Goal: Ask a question: Seek information or help from site administrators or community

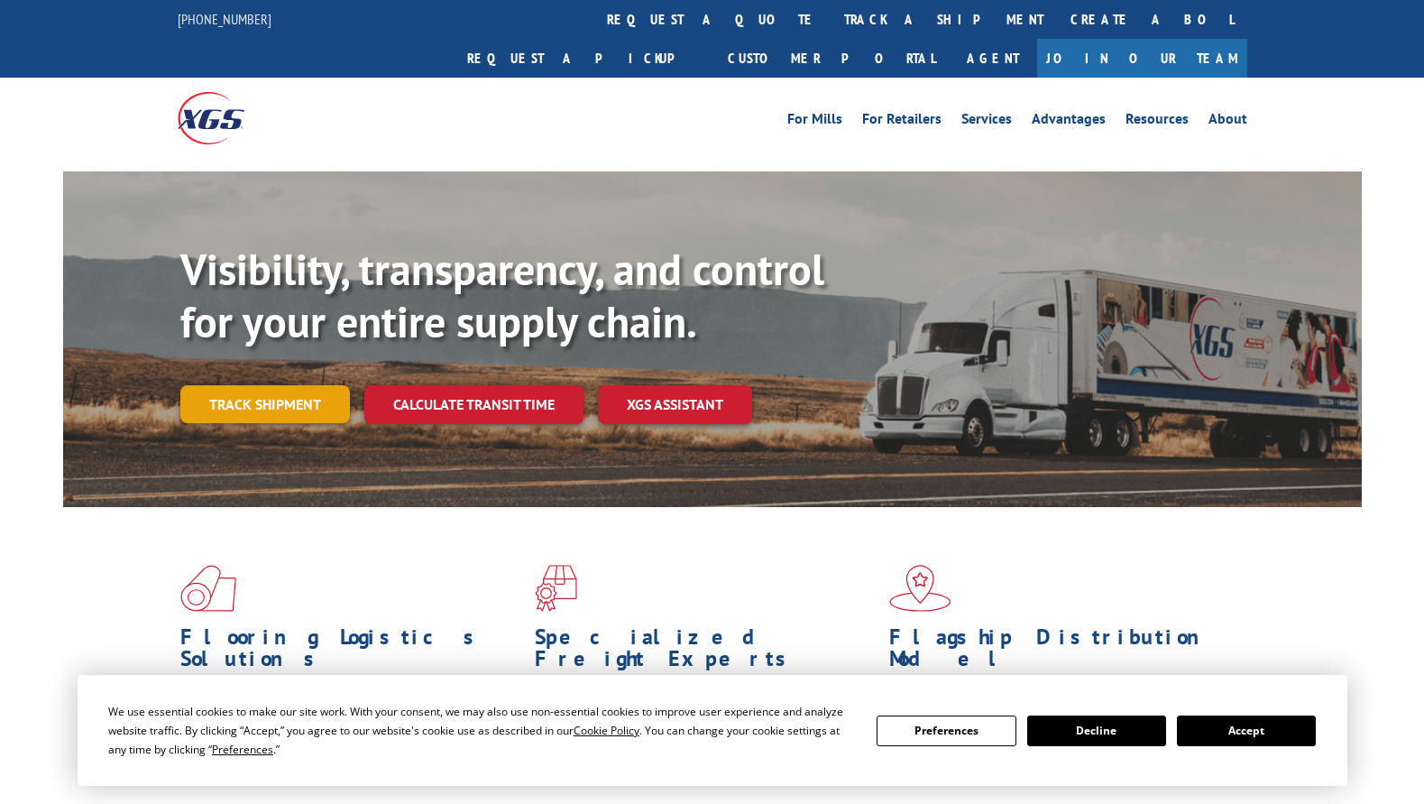
click at [235, 385] on link "Track shipment" at bounding box center [265, 404] width 170 height 38
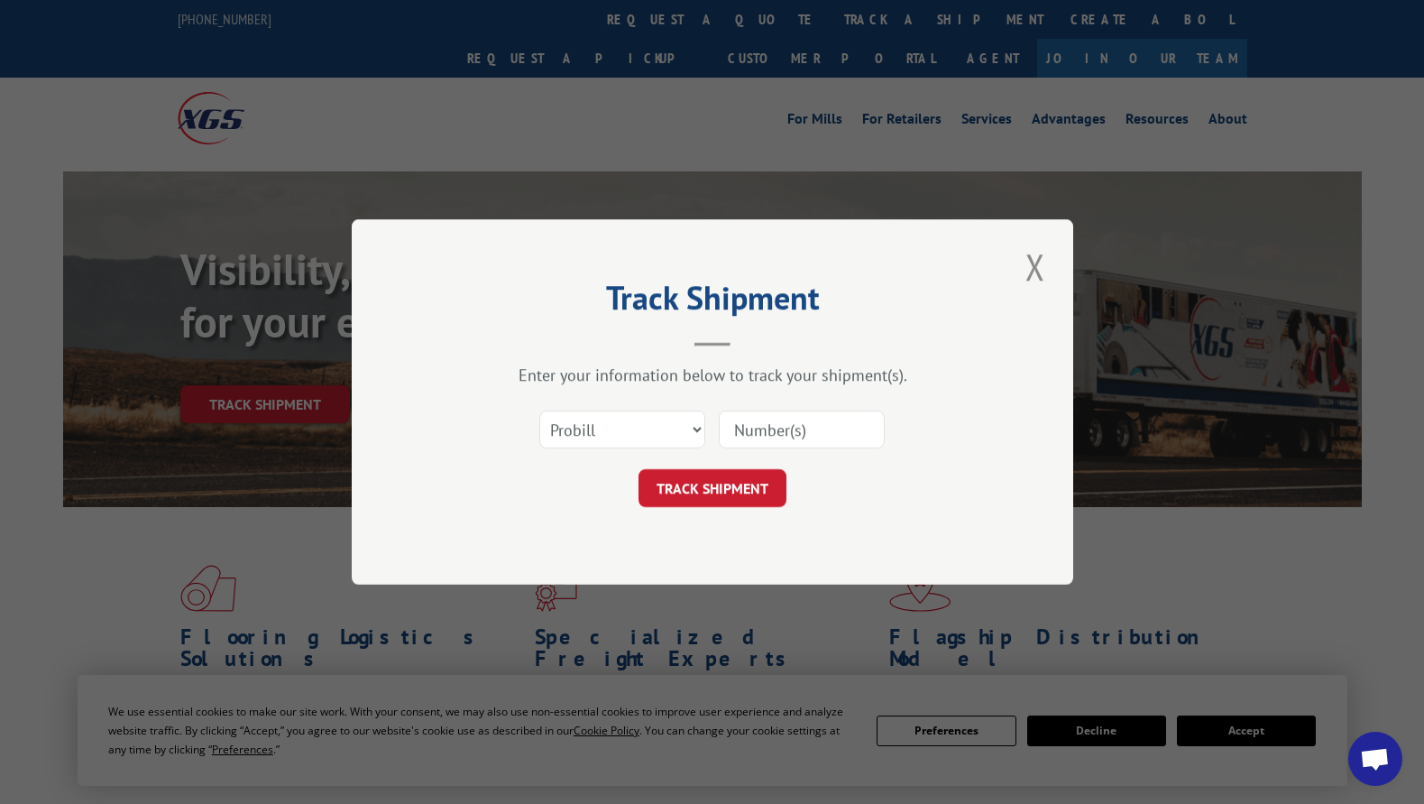
click at [790, 432] on input at bounding box center [802, 429] width 166 height 38
paste input "17255330"
type input "17255330"
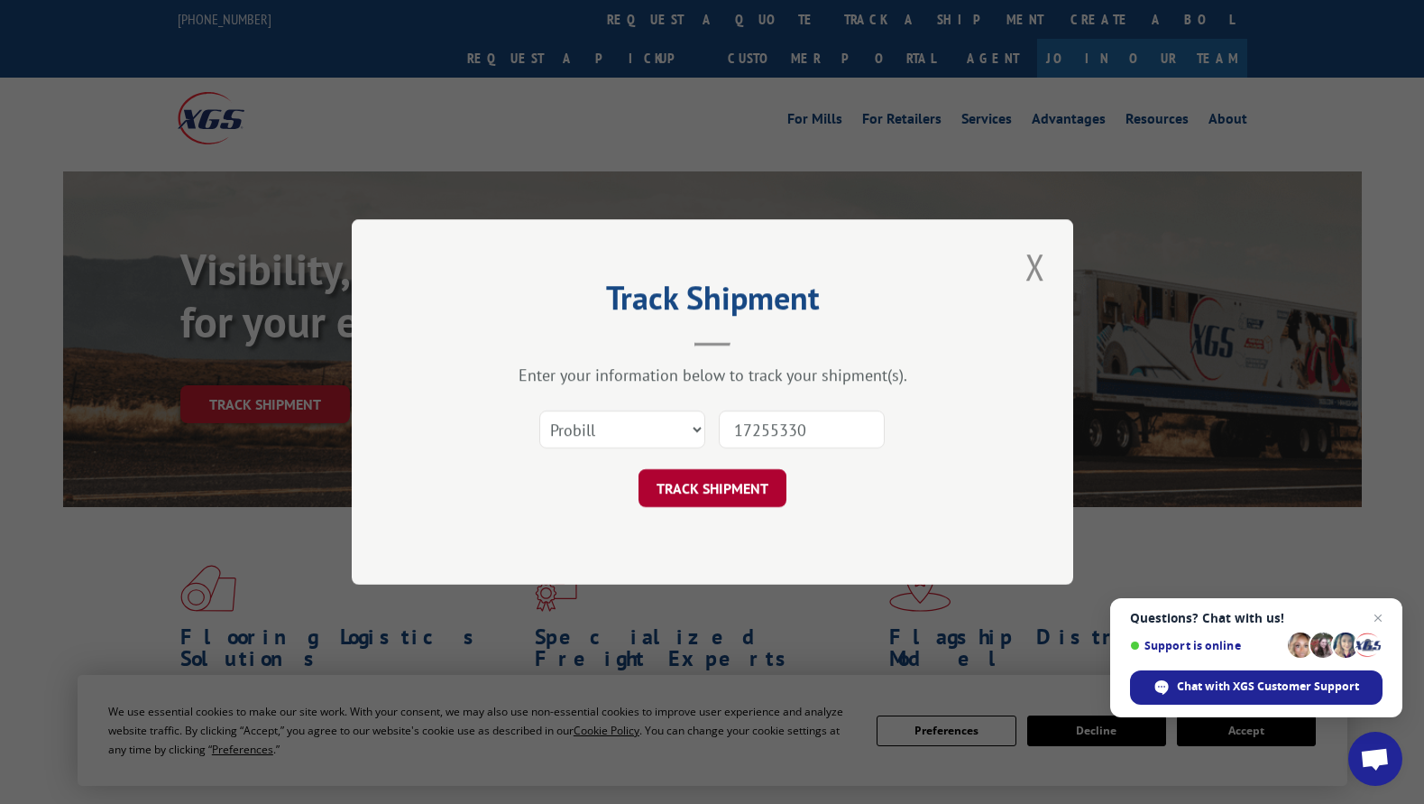
click at [711, 488] on button "TRACK SHIPMENT" at bounding box center [713, 488] width 148 height 38
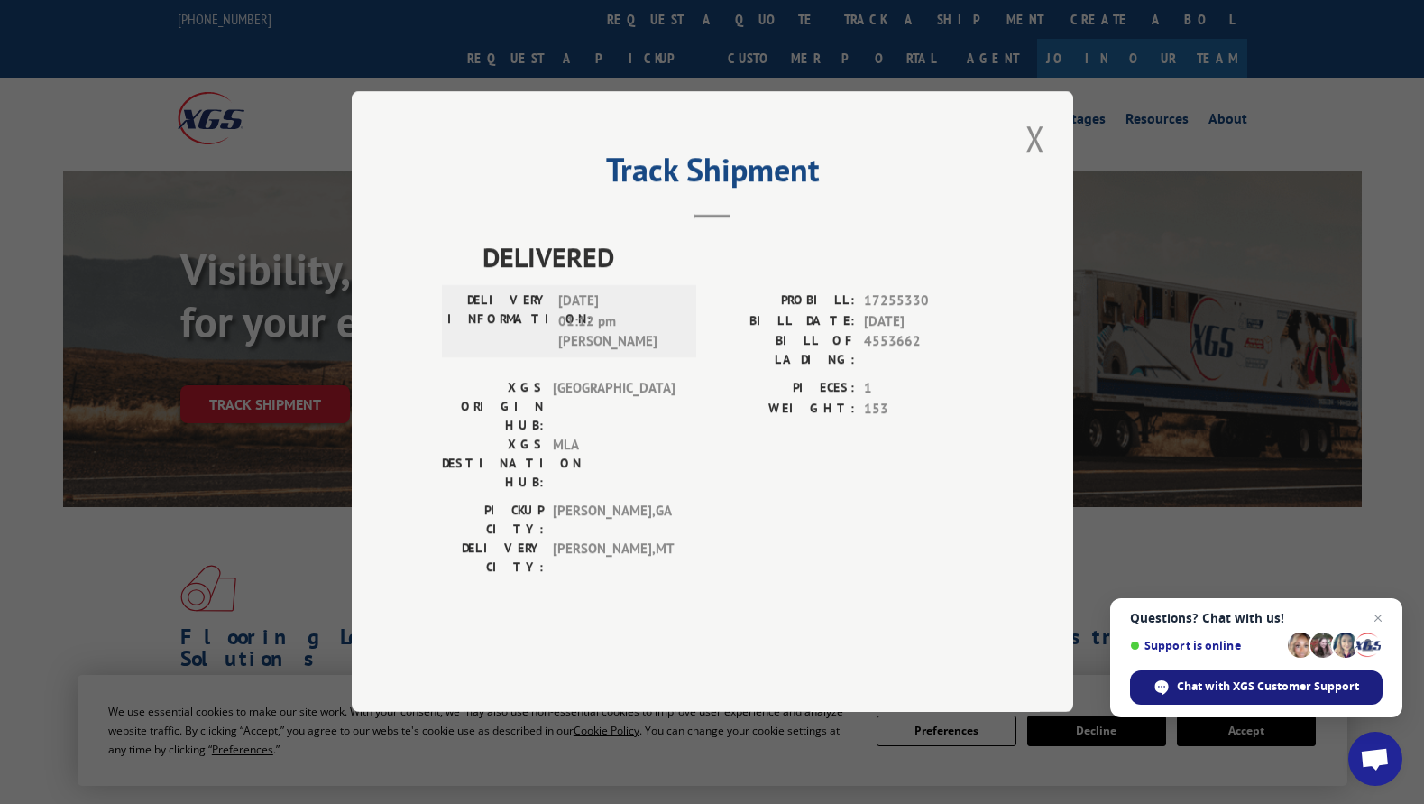
click at [1245, 689] on span "Chat with XGS Customer Support" at bounding box center [1268, 686] width 182 height 16
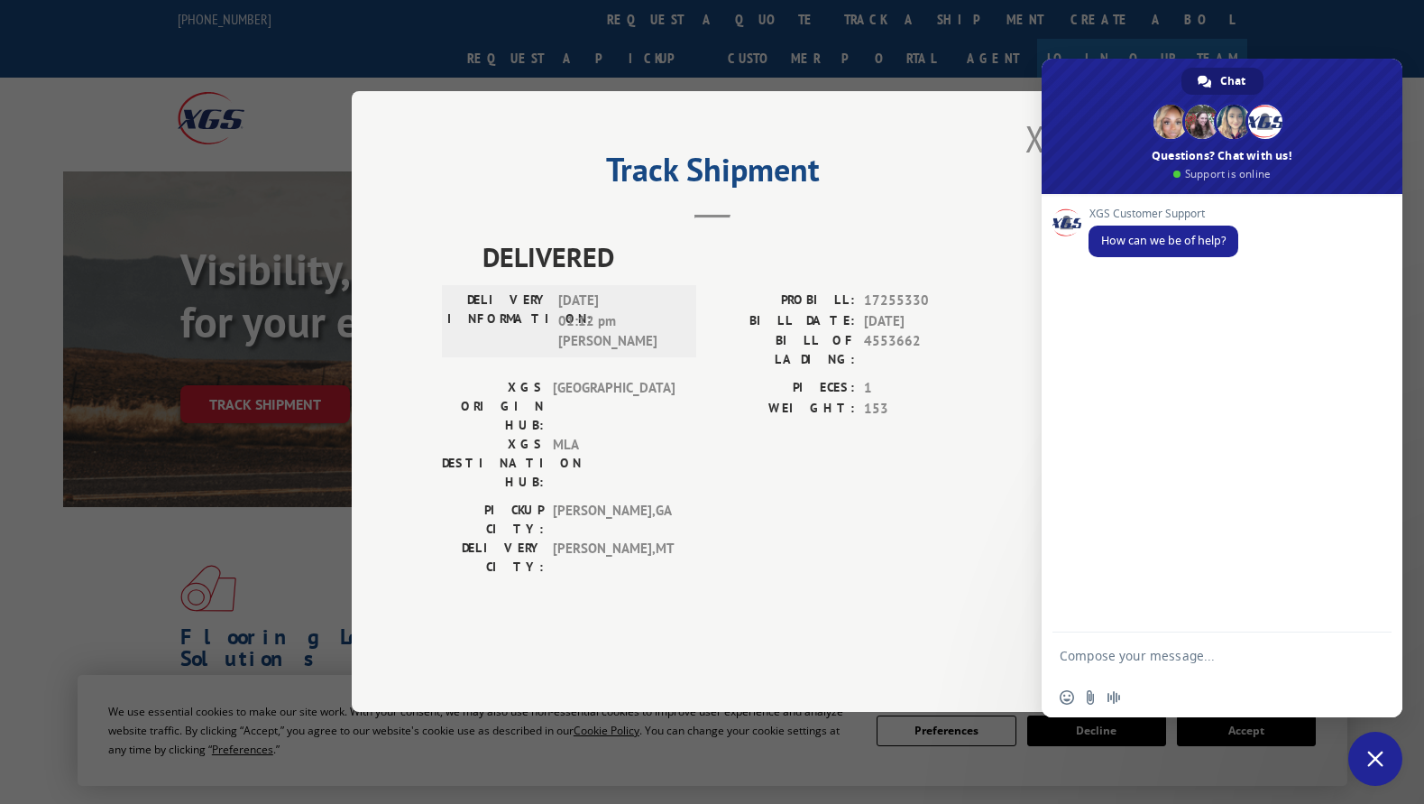
click at [892, 312] on span "17255330" at bounding box center [923, 301] width 119 height 21
click at [894, 312] on span "17255330" at bounding box center [923, 301] width 119 height 21
copy span "17255330"
click at [1123, 657] on textarea "Compose your message..." at bounding box center [1204, 654] width 289 height 45
paste textarea "17255330"
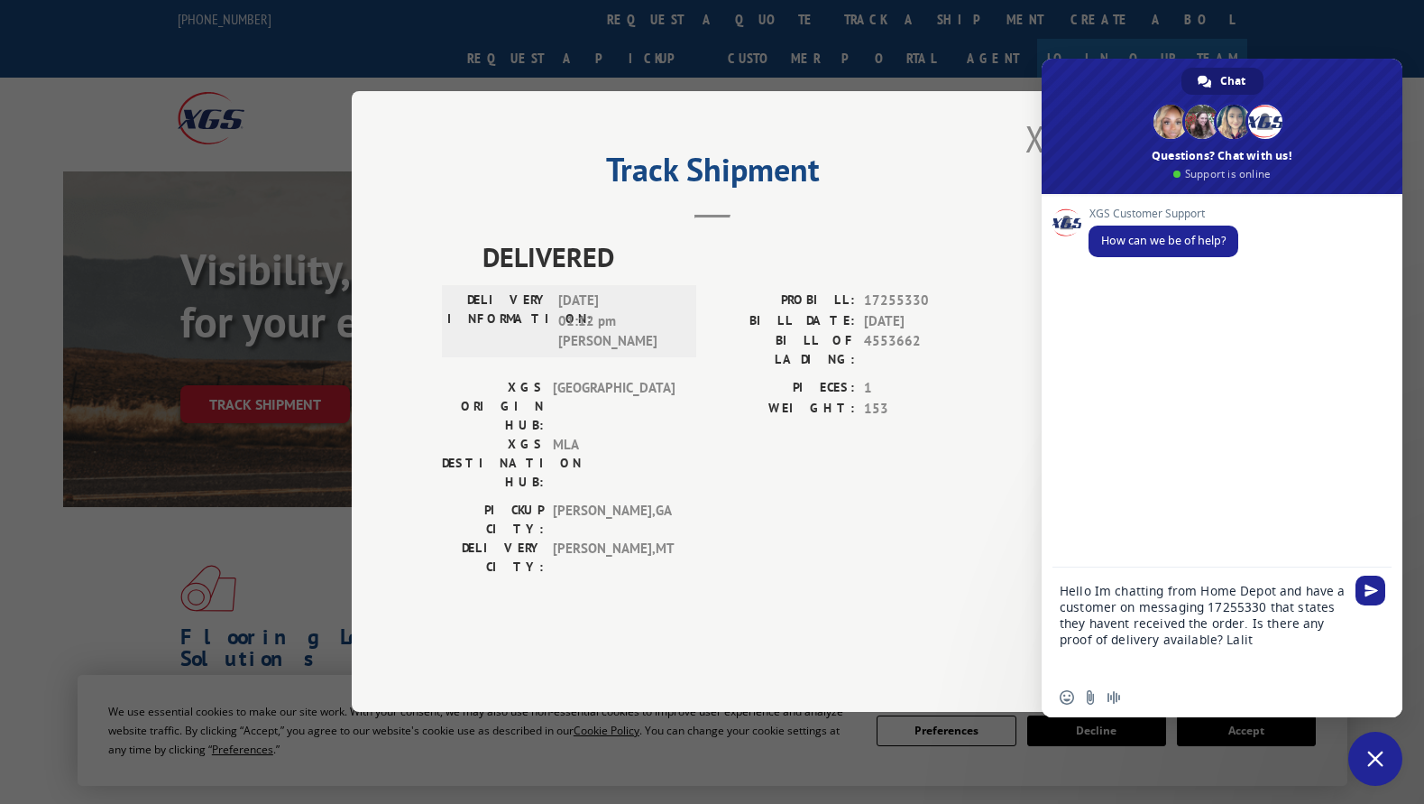
type textarea "Hello Im chatting from Home Depot and have a customer on messaging 17255330 tha…"
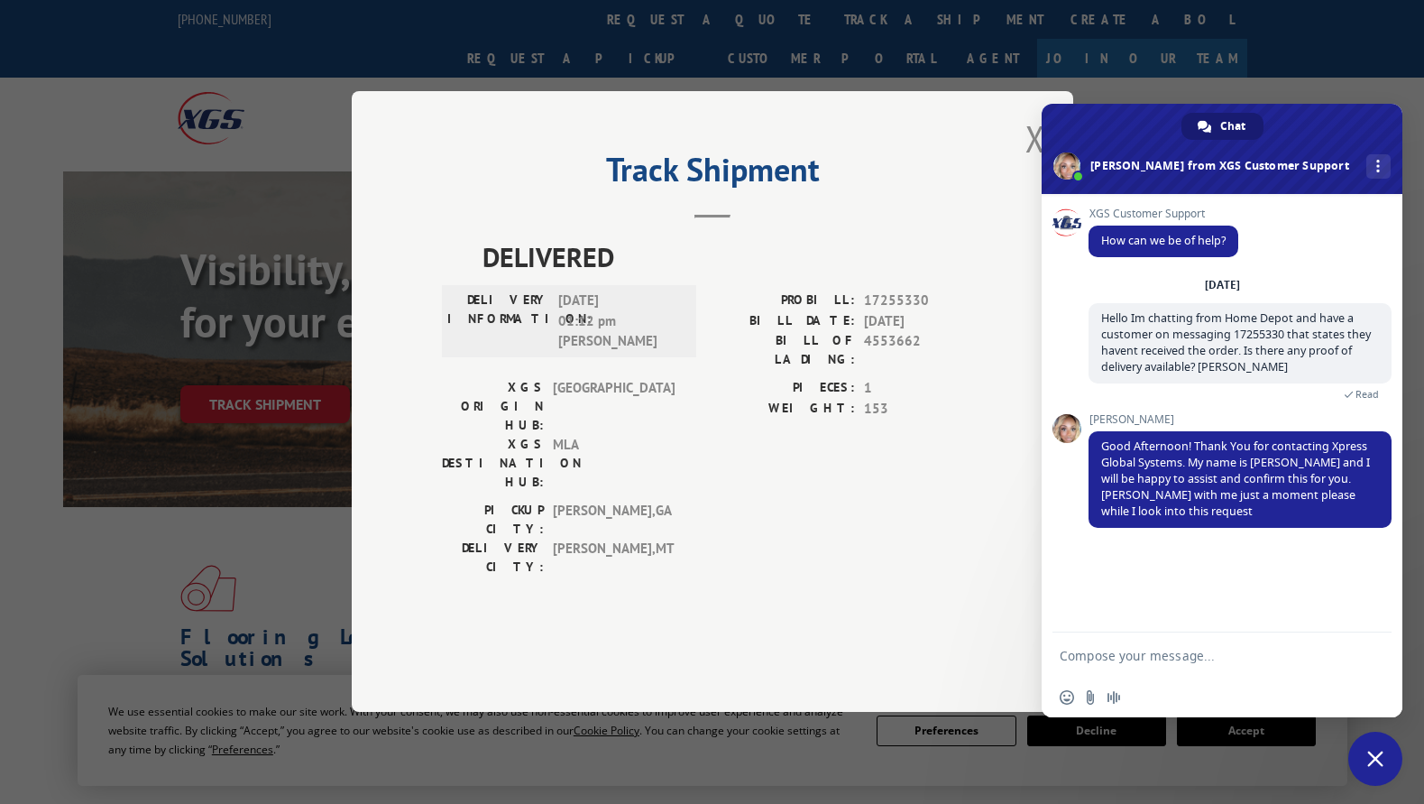
click at [1113, 665] on textarea "Compose your message..." at bounding box center [1204, 654] width 289 height 45
type textarea "h"
type textarea "Thank you"
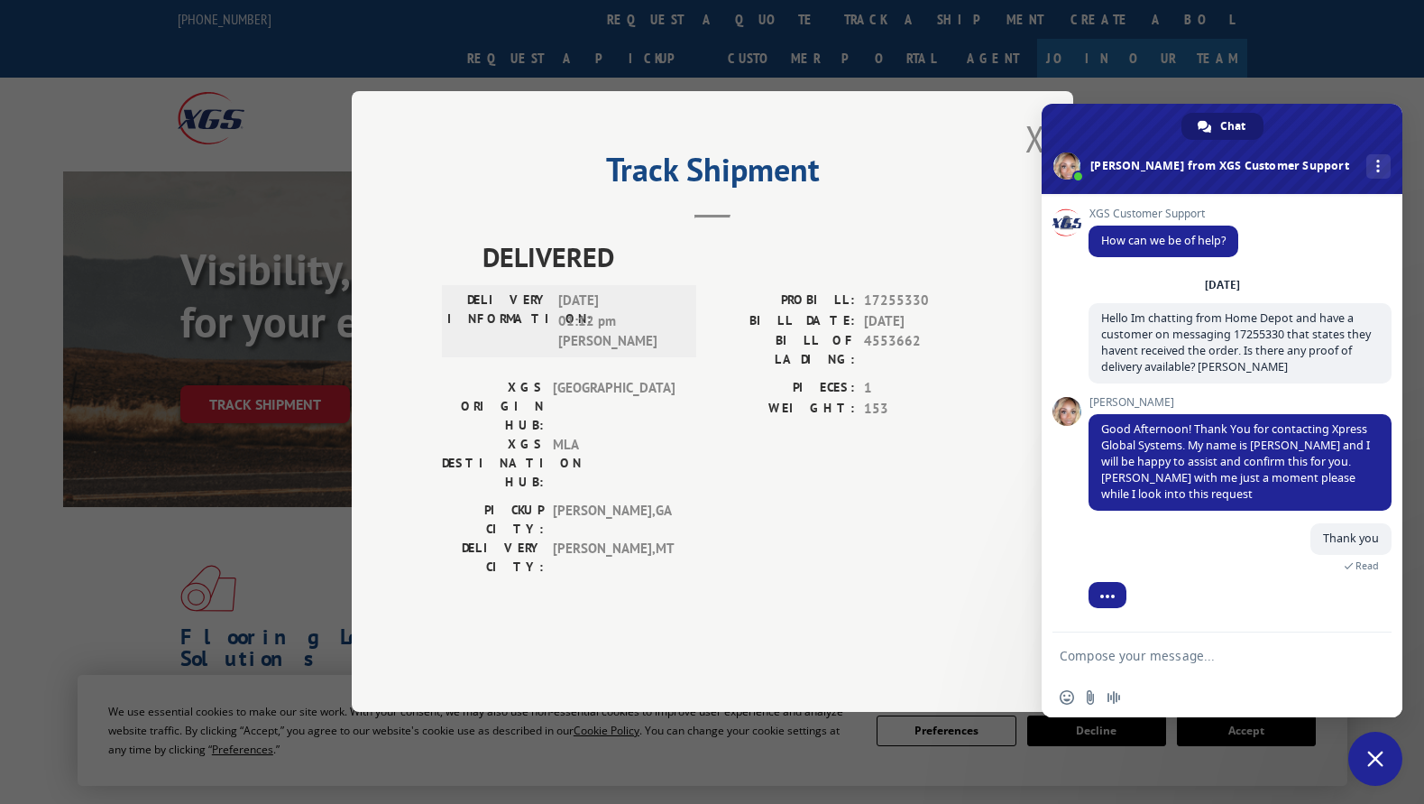
click at [1110, 658] on textarea "Compose your message..." at bounding box center [1204, 654] width 289 height 45
paste textarea "I see that previous note that it was handed to another carrier, let me see if w…"
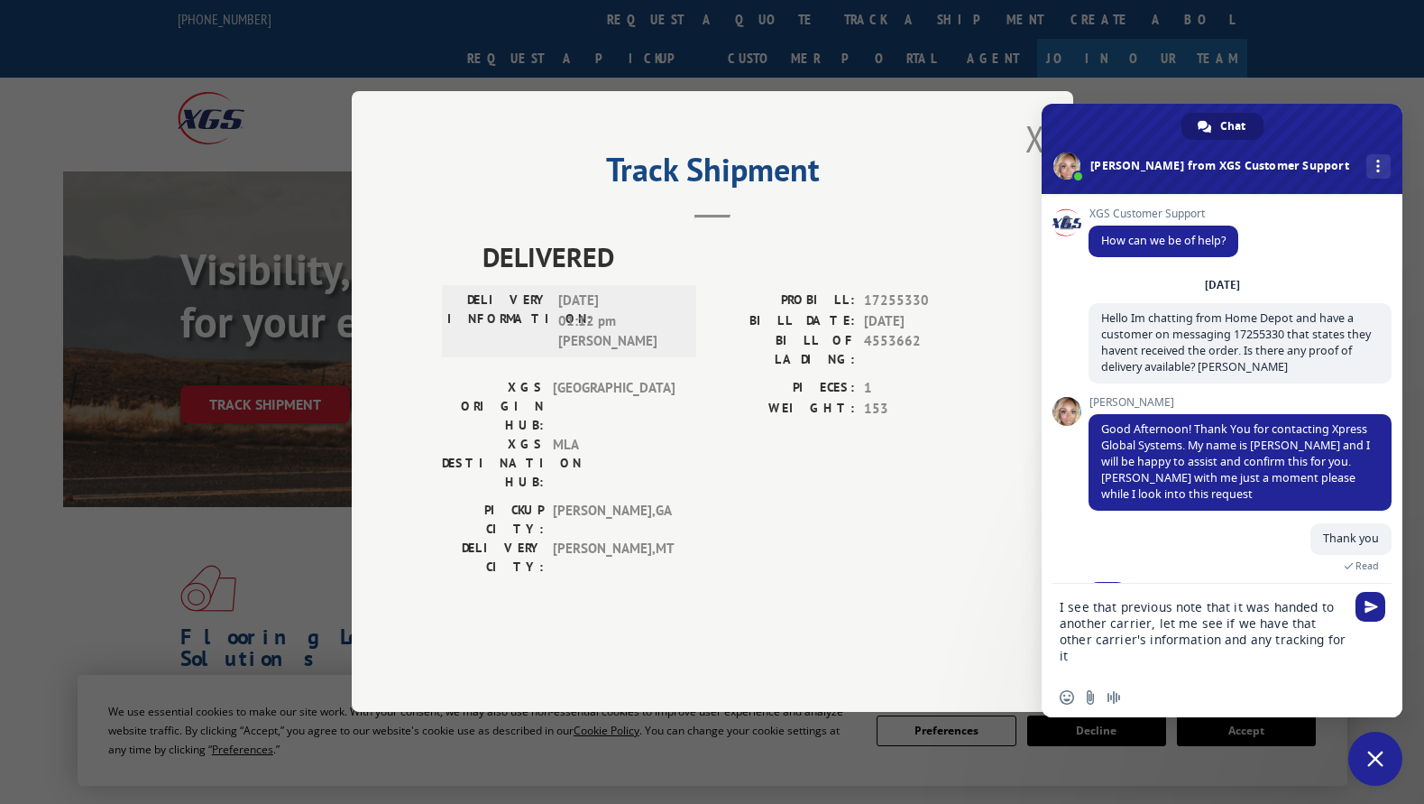
drag, startPoint x: 1157, startPoint y: 622, endPoint x: 1230, endPoint y: 625, distance: 72.3
click at [1230, 625] on textarea "I see that previous note that it was handed to another carrier, let me see if w…" at bounding box center [1204, 631] width 289 height 94
drag, startPoint x: 1155, startPoint y: 643, endPoint x: 1134, endPoint y: 644, distance: 20.8
click at [1134, 644] on textarea "I see that previous note that it was handed to another carrier, do we have that…" at bounding box center [1204, 631] width 289 height 94
click at [1271, 642] on textarea "I see that previous note that it was handed to another carrier, do we have that…" at bounding box center [1204, 631] width 289 height 94
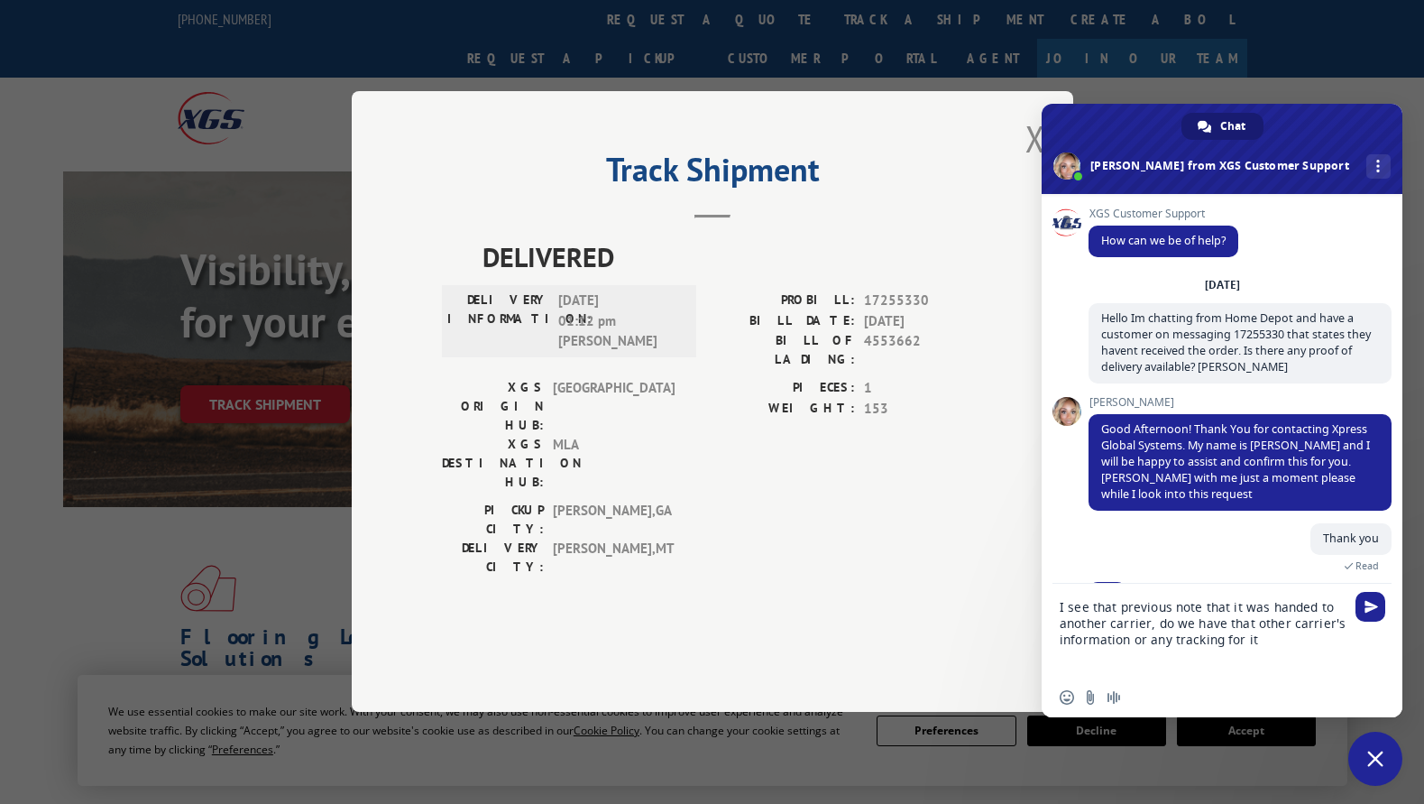
type textarea "I see that previous note that it was handed to another carrier, do we have that…"
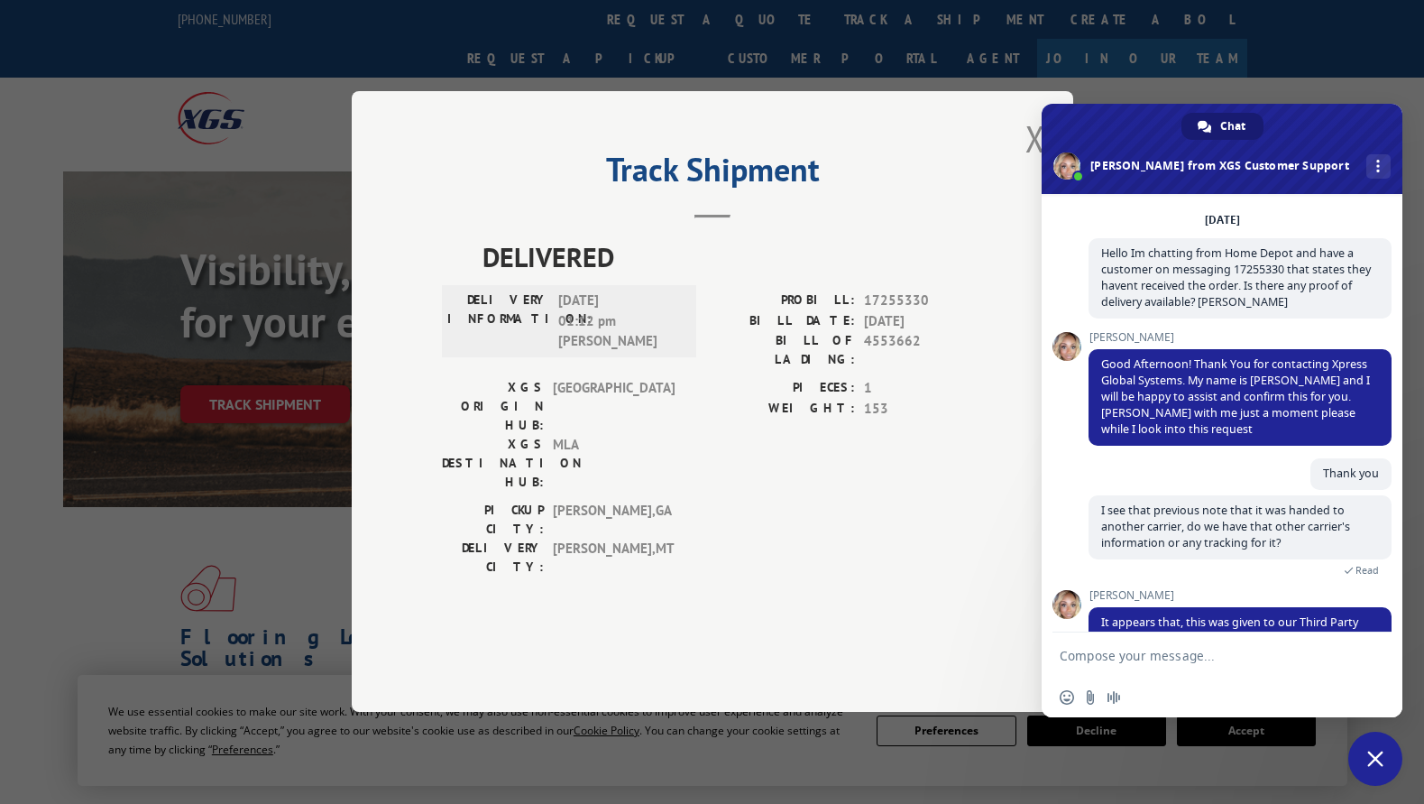
scroll to position [161, 0]
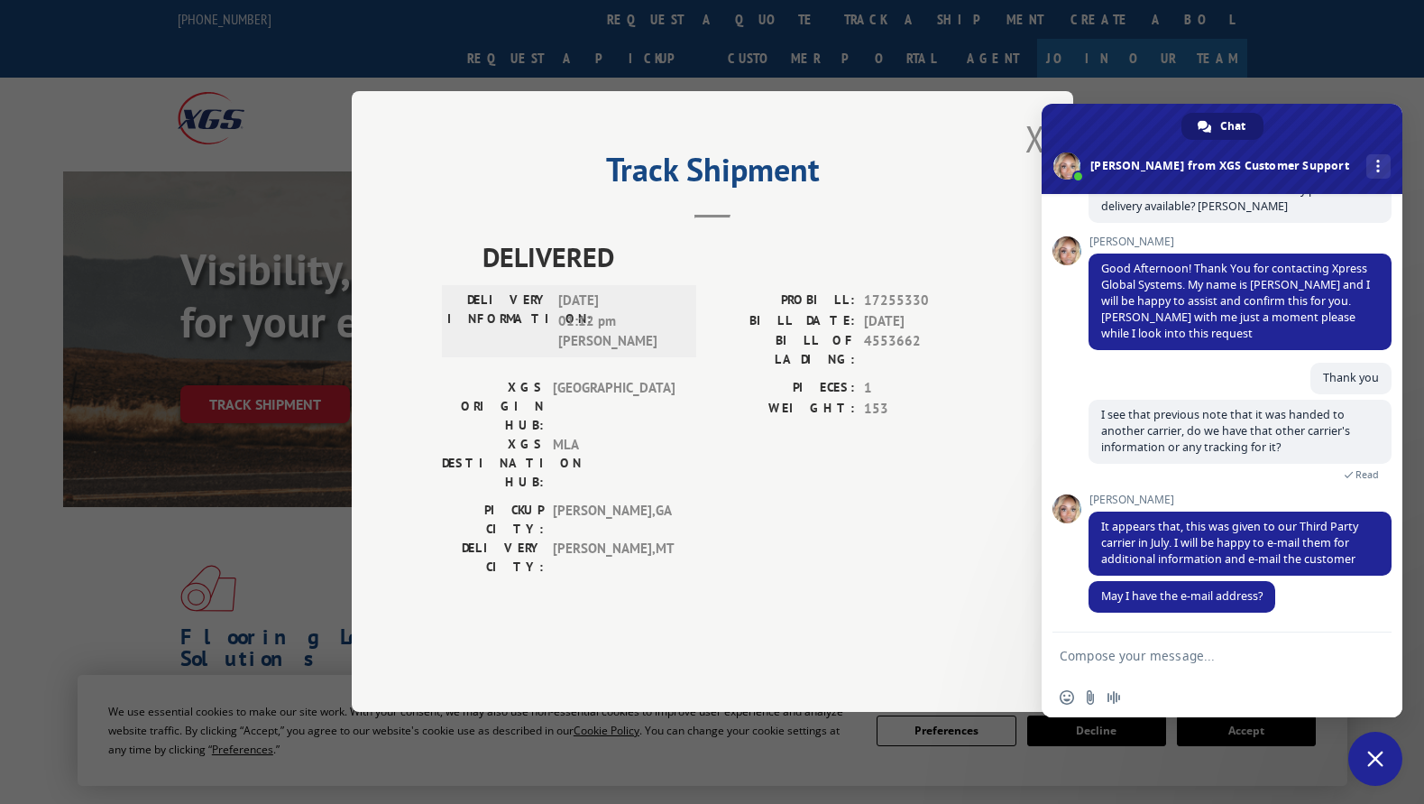
click at [1182, 652] on textarea "Compose your message..." at bounding box center [1204, 654] width 289 height 45
paste textarea "[PERSON_NAME][EMAIL_ADDRESS][DOMAIN_NAME]"
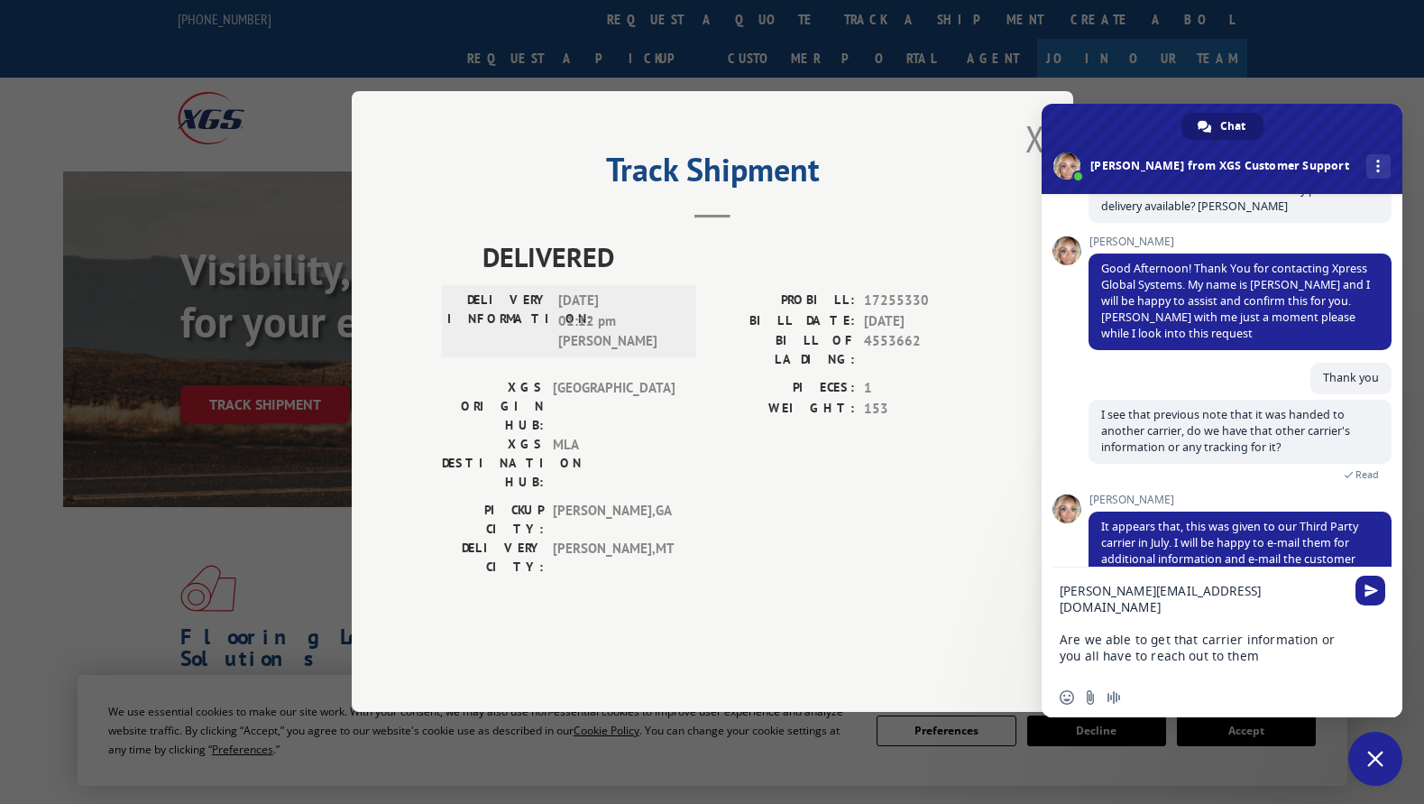
type textarea "[PERSON_NAME][EMAIL_ADDRESS][DOMAIN_NAME] Are we able to get that carrier infor…"
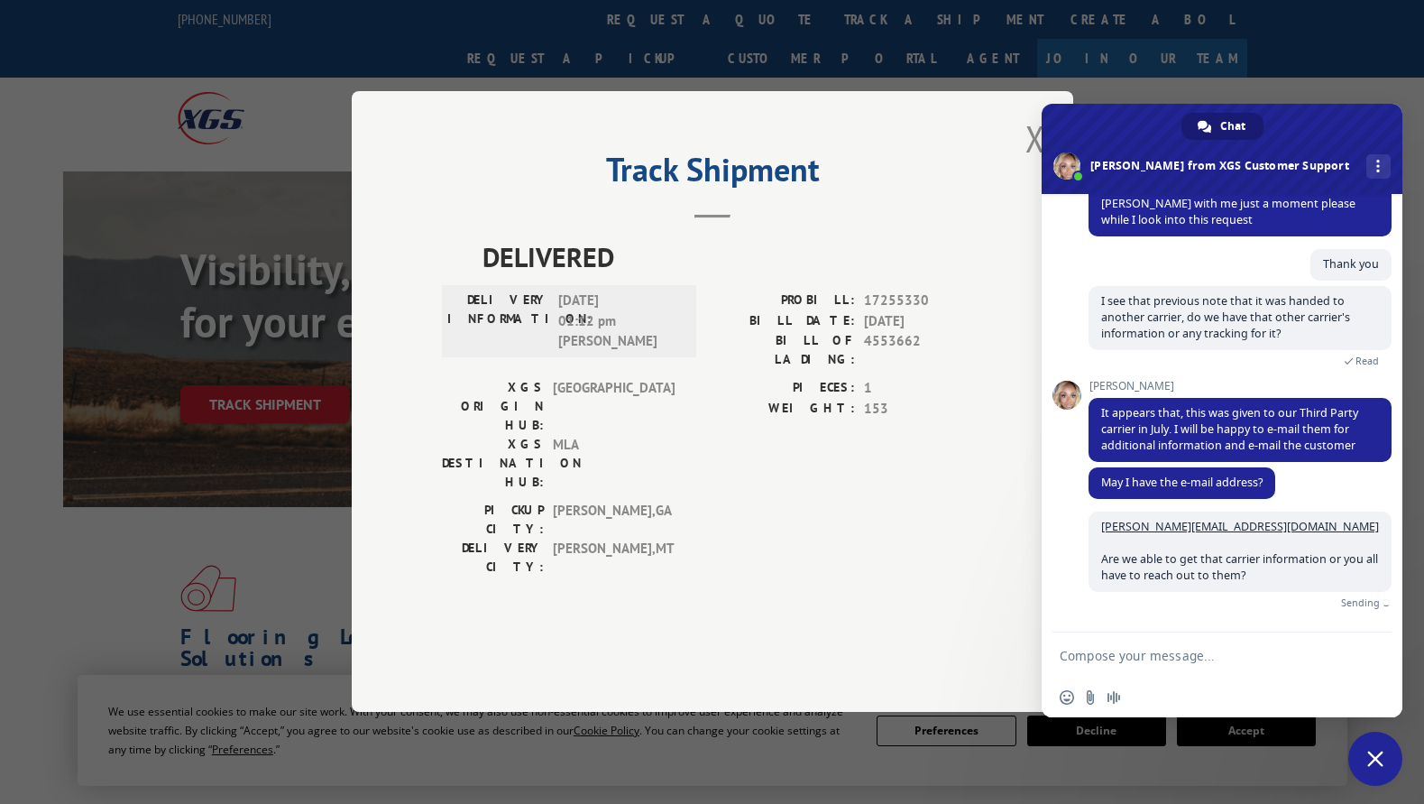
scroll to position [253, 0]
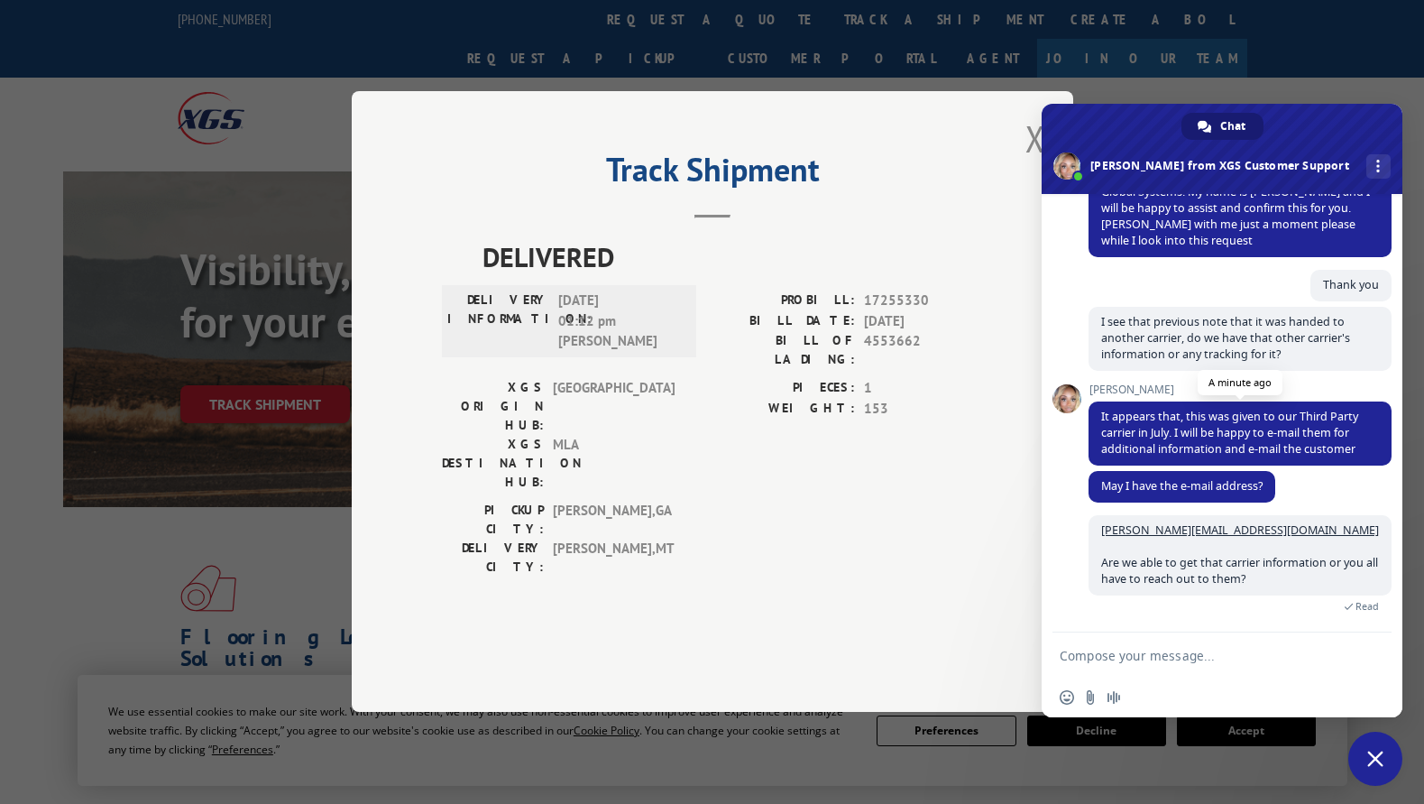
click at [1096, 413] on span "It appears that, this was given to our Third Party carrier in July. I will be h…" at bounding box center [1240, 433] width 303 height 64
click at [1377, 167] on span at bounding box center [1379, 166] width 4 height 13
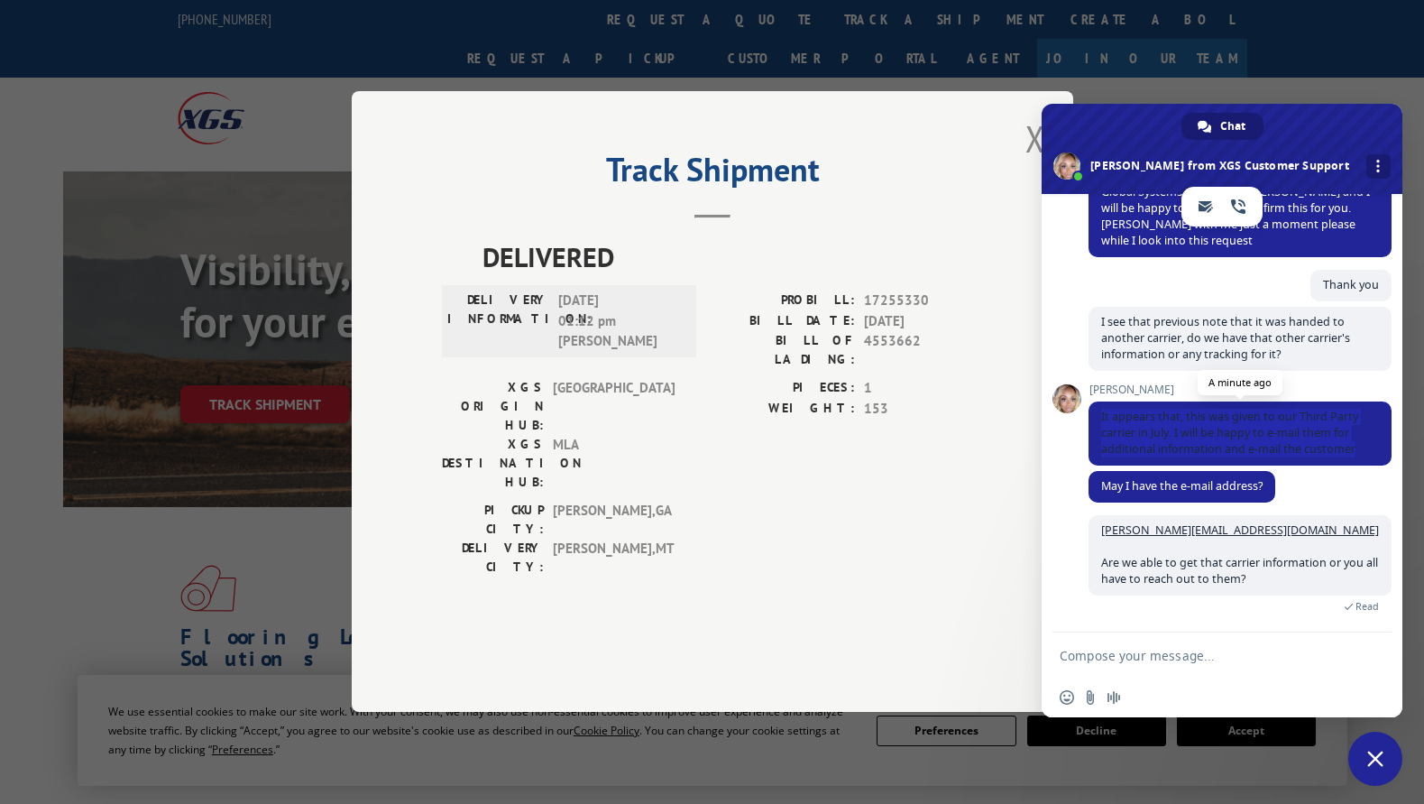
drag, startPoint x: 1103, startPoint y: 415, endPoint x: 1366, endPoint y: 460, distance: 266.4
click at [1366, 460] on span "It appears that, this was given to our Third Party carrier in July. I will be h…" at bounding box center [1240, 433] width 303 height 64
copy span "It appears that, this was given to our Third Party carrier in July. I will be h…"
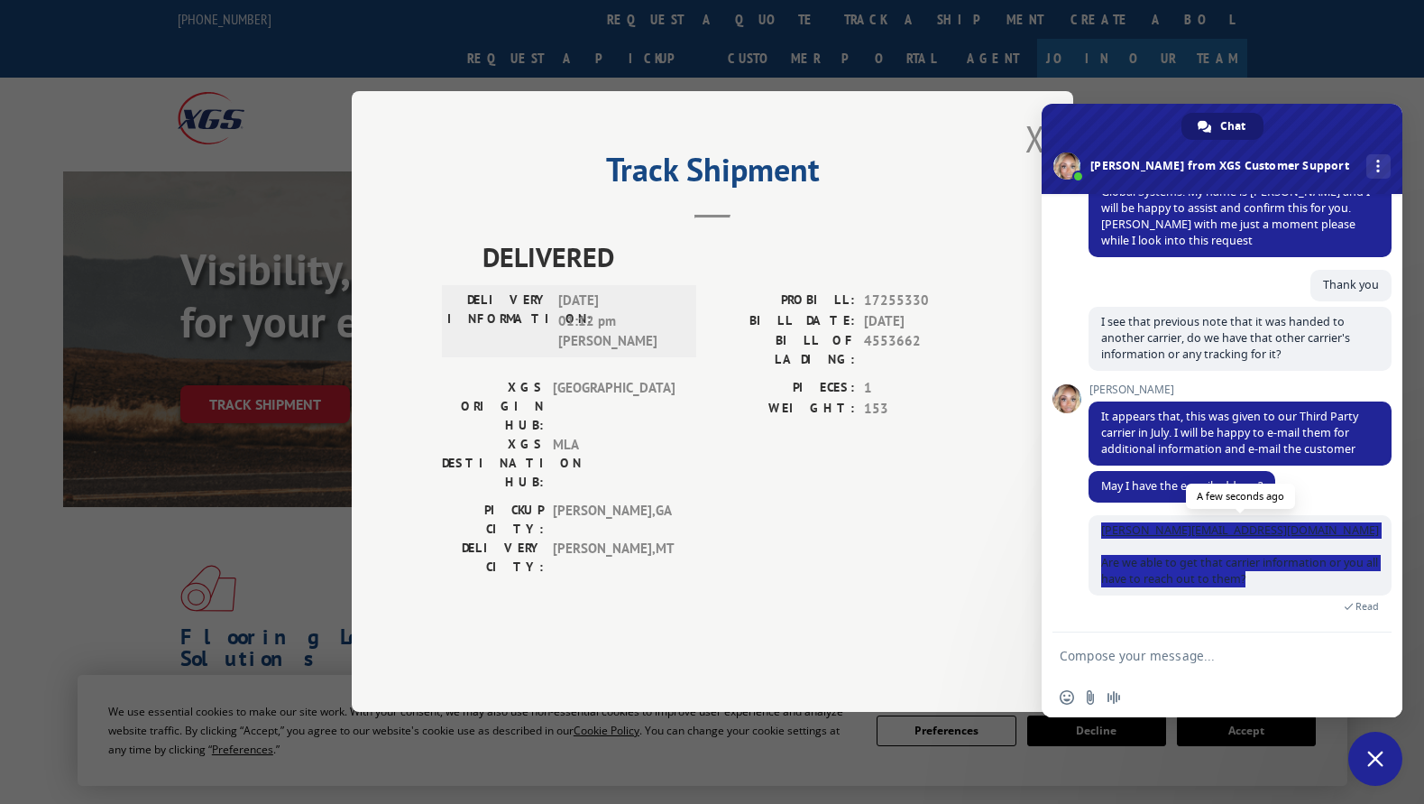
drag, startPoint x: 1100, startPoint y: 533, endPoint x: 1304, endPoint y: 585, distance: 211.1
click at [1304, 585] on span "[PERSON_NAME][EMAIL_ADDRESS][DOMAIN_NAME] Are we able to get that carrier infor…" at bounding box center [1240, 555] width 303 height 80
copy span "[PERSON_NAME][EMAIL_ADDRESS][DOMAIN_NAME] Are we able to get that carrier infor…"
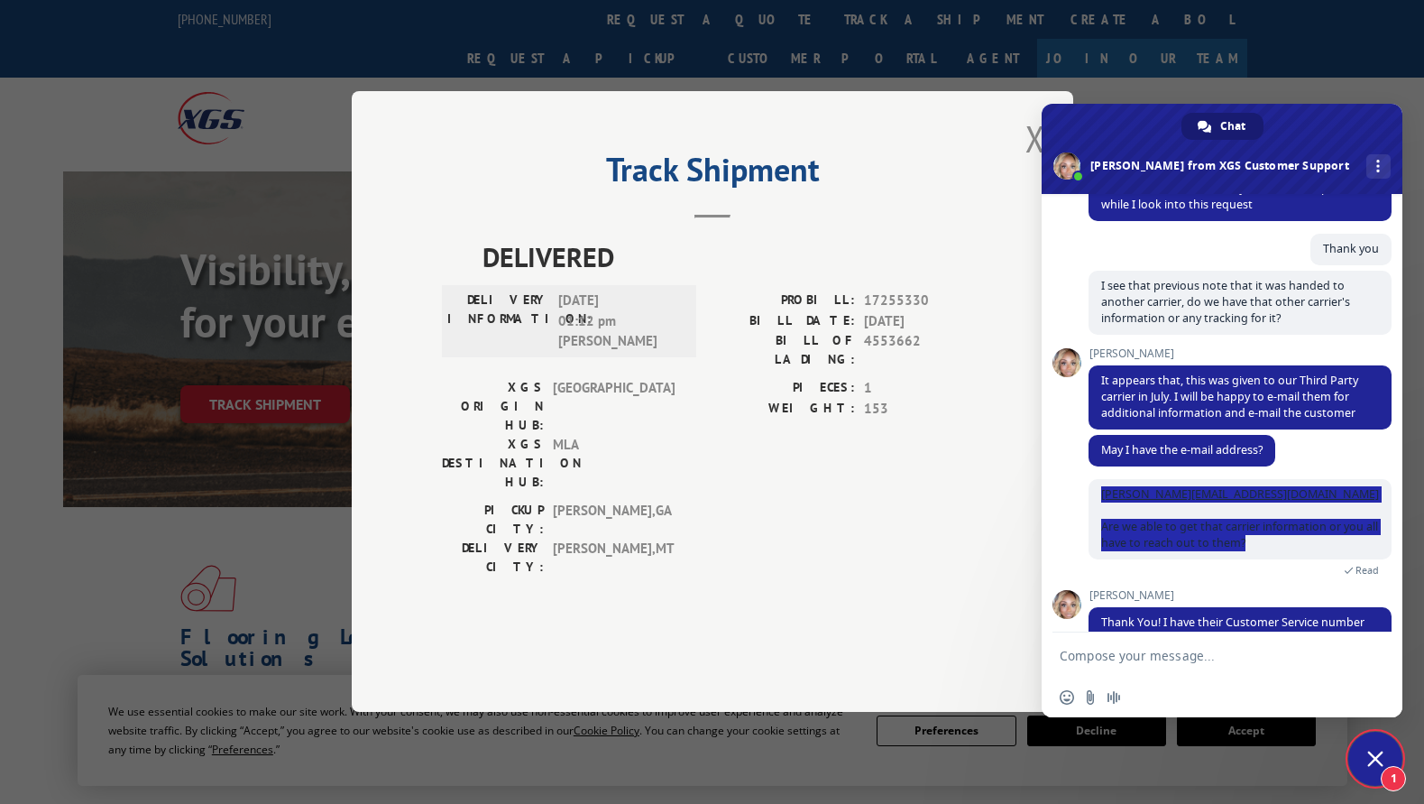
scroll to position [348, 0]
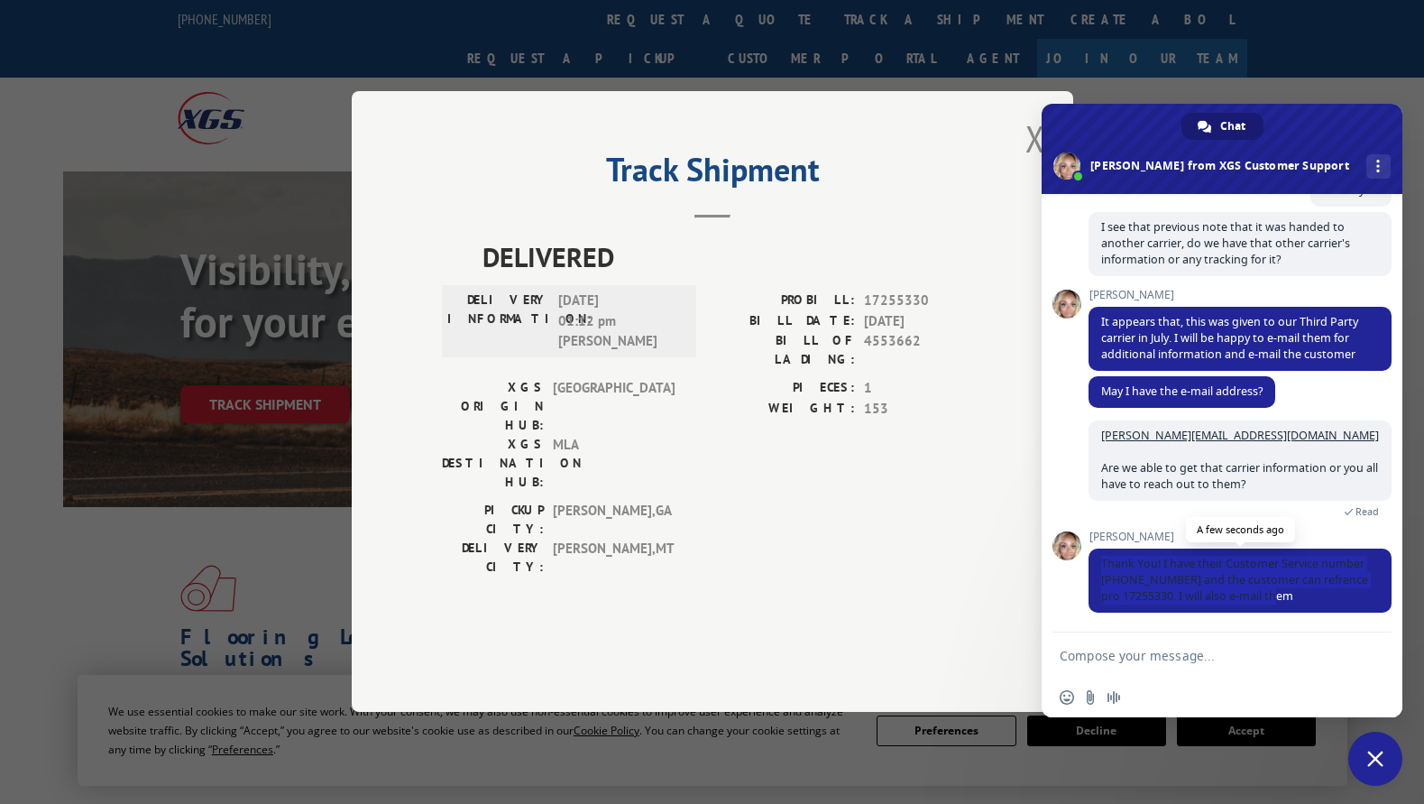
drag, startPoint x: 1100, startPoint y: 563, endPoint x: 1330, endPoint y: 589, distance: 231.5
click at [1330, 589] on span "Thank You! I have their Customer Service number [PHONE_NUMBER] and the customer…" at bounding box center [1240, 580] width 303 height 64
copy span "Thank You! I have their Customer Service number [PHONE_NUMBER] and the customer…"
click at [1160, 596] on span "Thank You! I have their Customer Service number [PHONE_NUMBER] and the customer…" at bounding box center [1234, 580] width 267 height 48
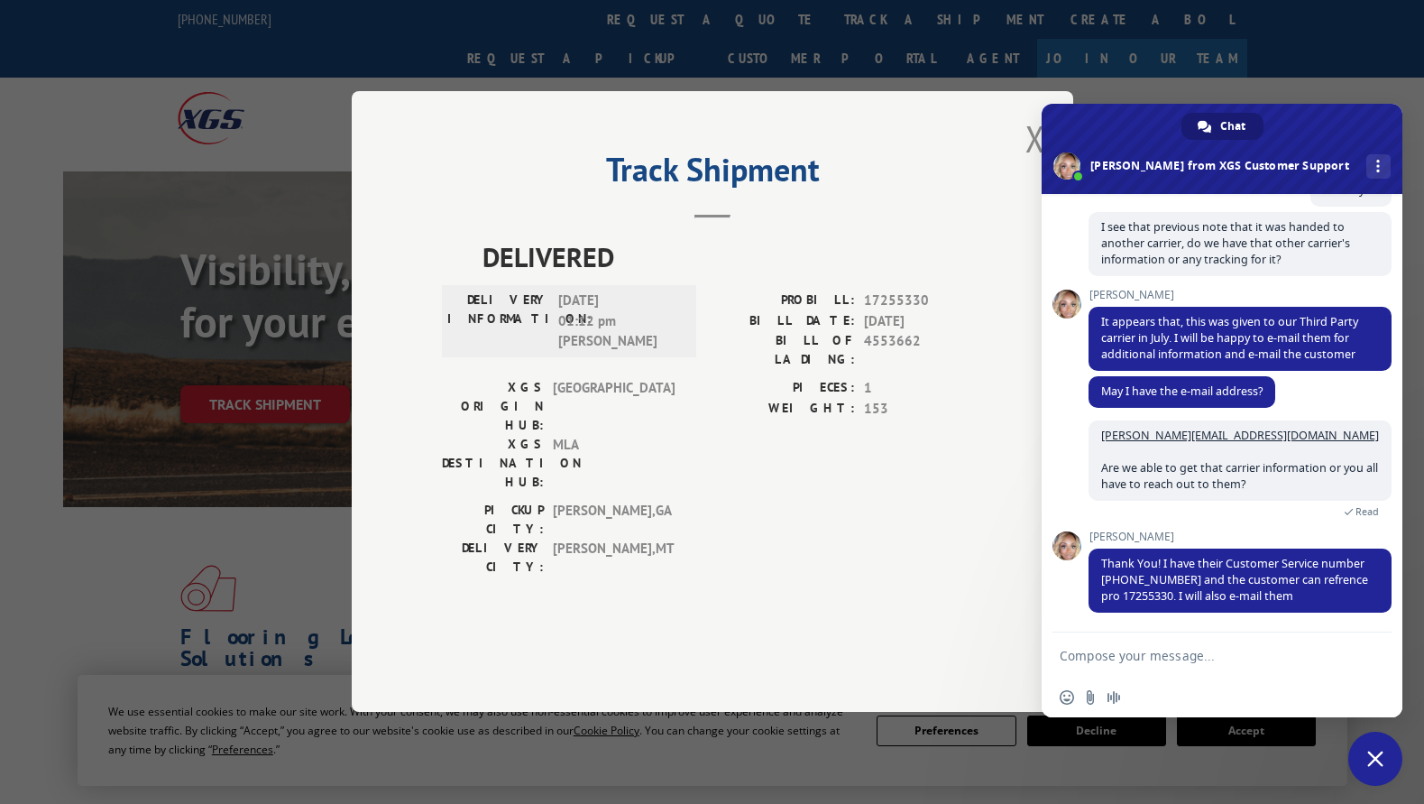
click at [1154, 659] on textarea "Compose your message..." at bounding box center [1204, 654] width 289 height 45
type textarea "Thank you, much appreciated [PERSON_NAME]!"
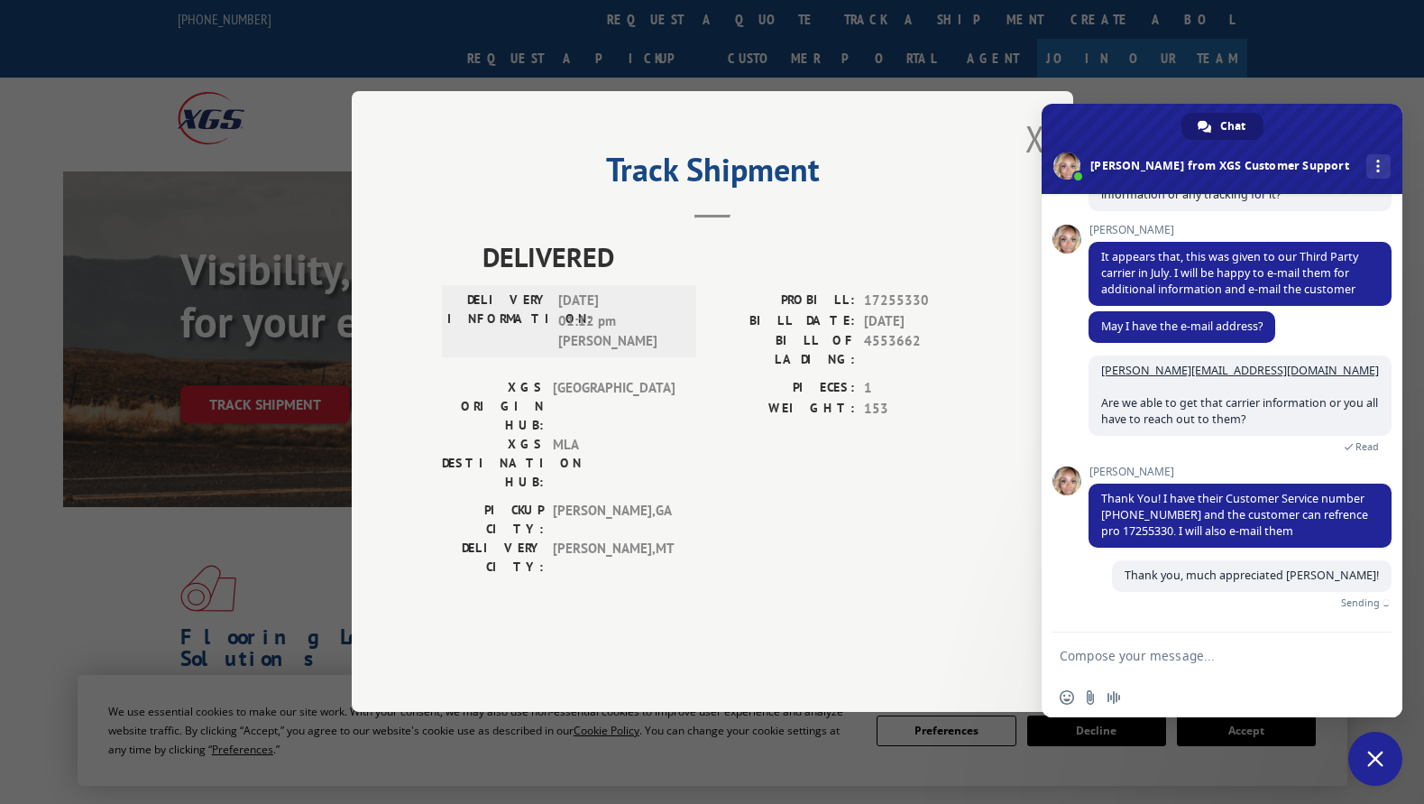
scroll to position [392, 0]
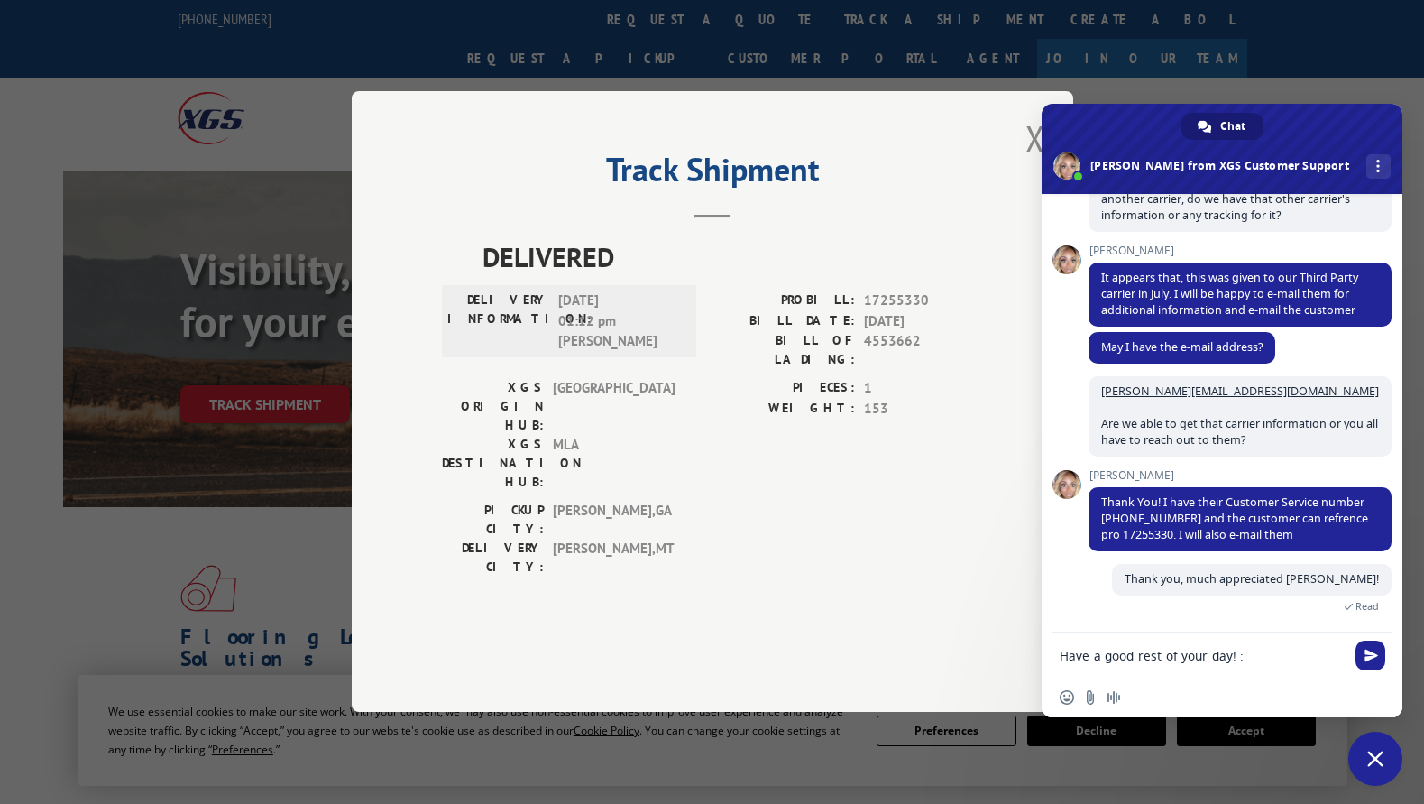
type textarea "Have a good rest of your day! :)"
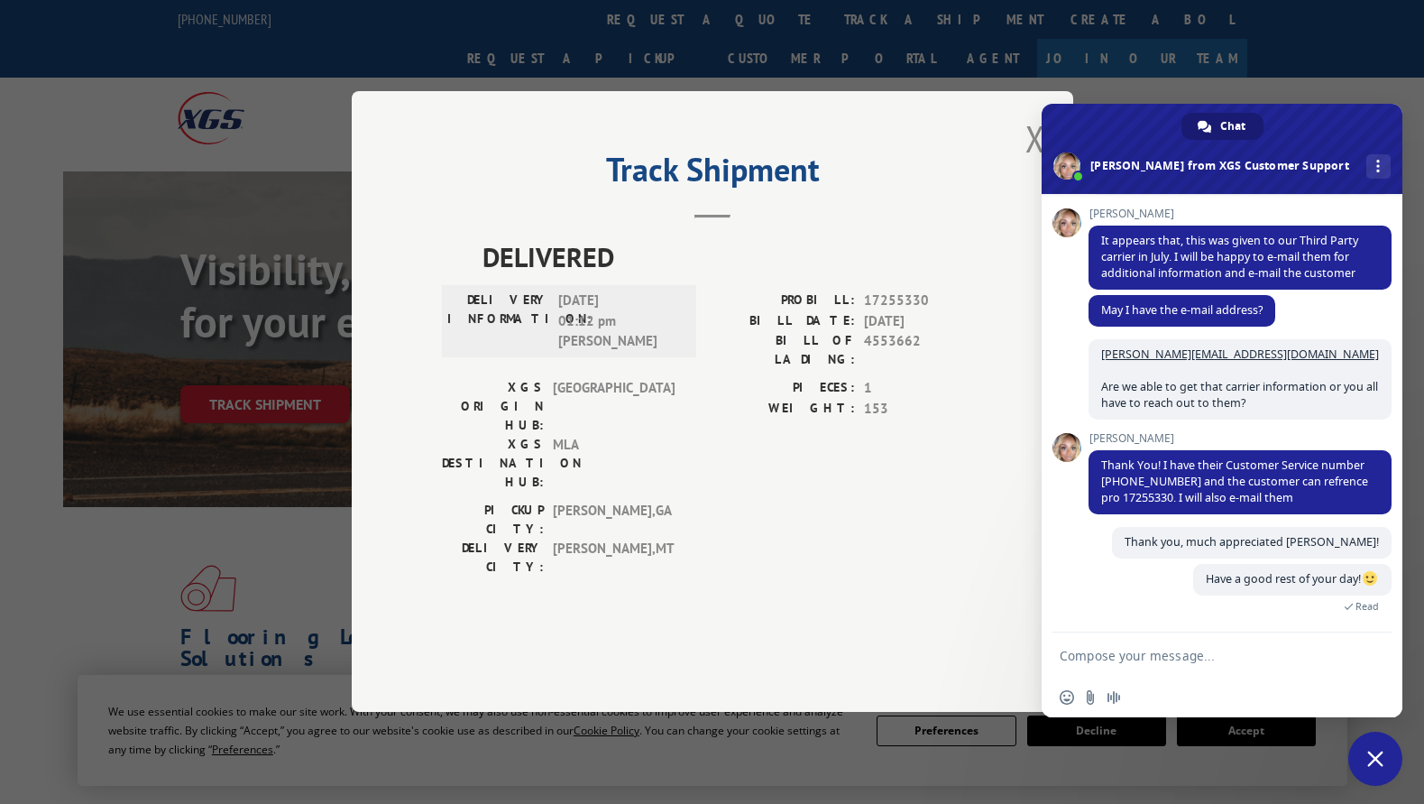
scroll to position [611, 0]
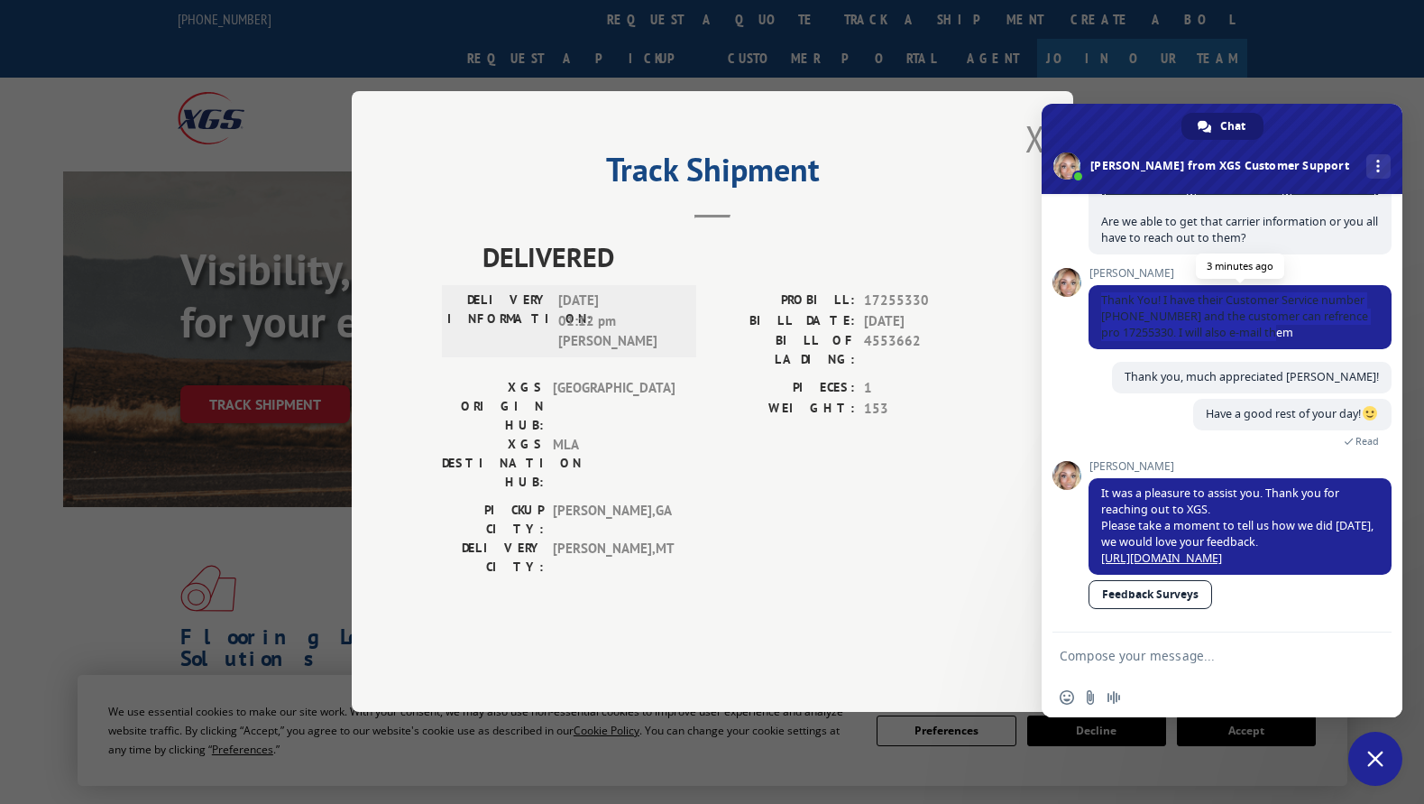
drag, startPoint x: 1101, startPoint y: 283, endPoint x: 80, endPoint y: 447, distance: 1034.3
click at [1283, 312] on span "Thank You! I have their Customer Service number [PHONE_NUMBER] and the customer…" at bounding box center [1240, 317] width 303 height 64
copy span "Thank You! I have their Customer Service number [PHONE_NUMBER] and the customer…"
click at [1159, 598] on link "Feedback Surveys" at bounding box center [1151, 594] width 124 height 29
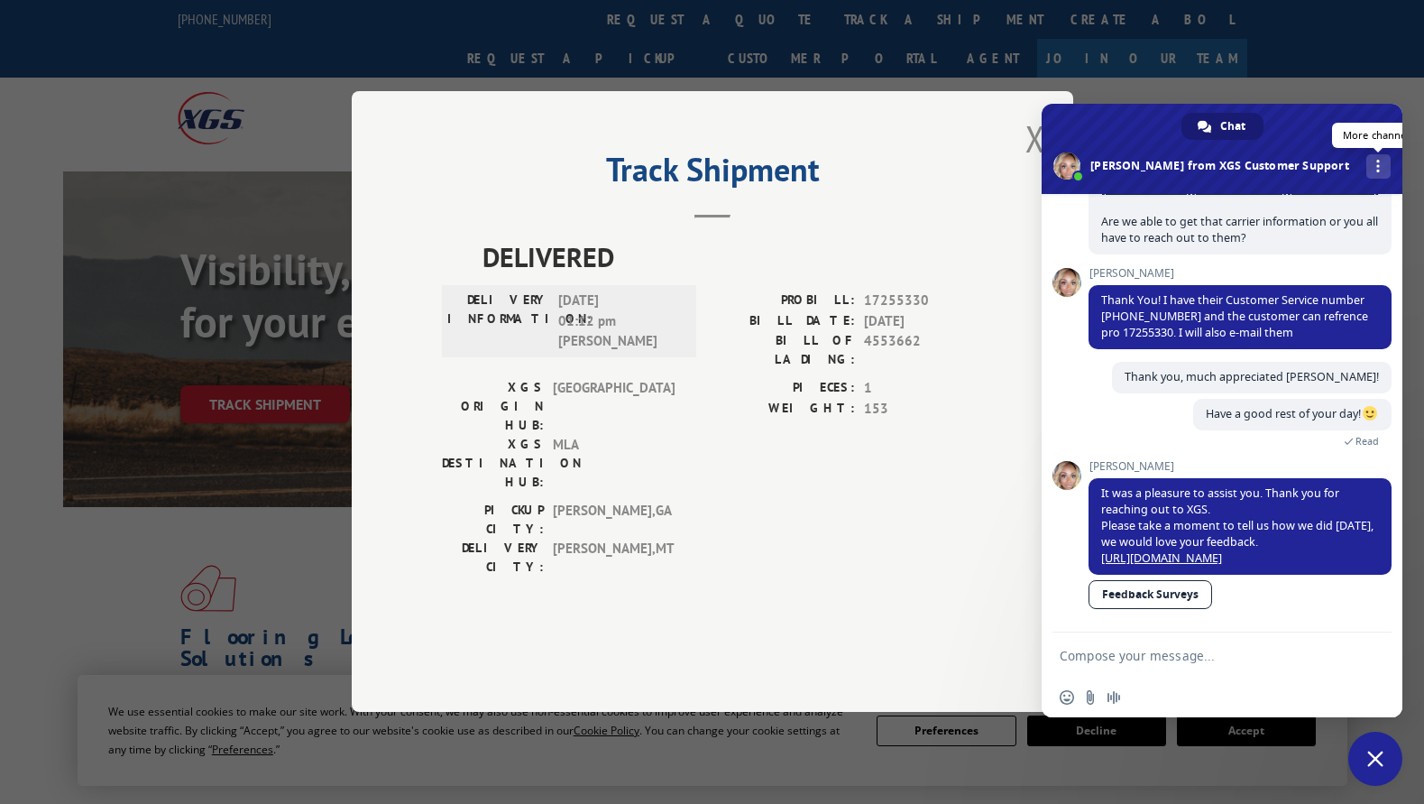
click at [1367, 167] on link "More channels" at bounding box center [1379, 166] width 24 height 24
click at [1068, 697] on span "Insert an emoji" at bounding box center [1067, 697] width 14 height 14
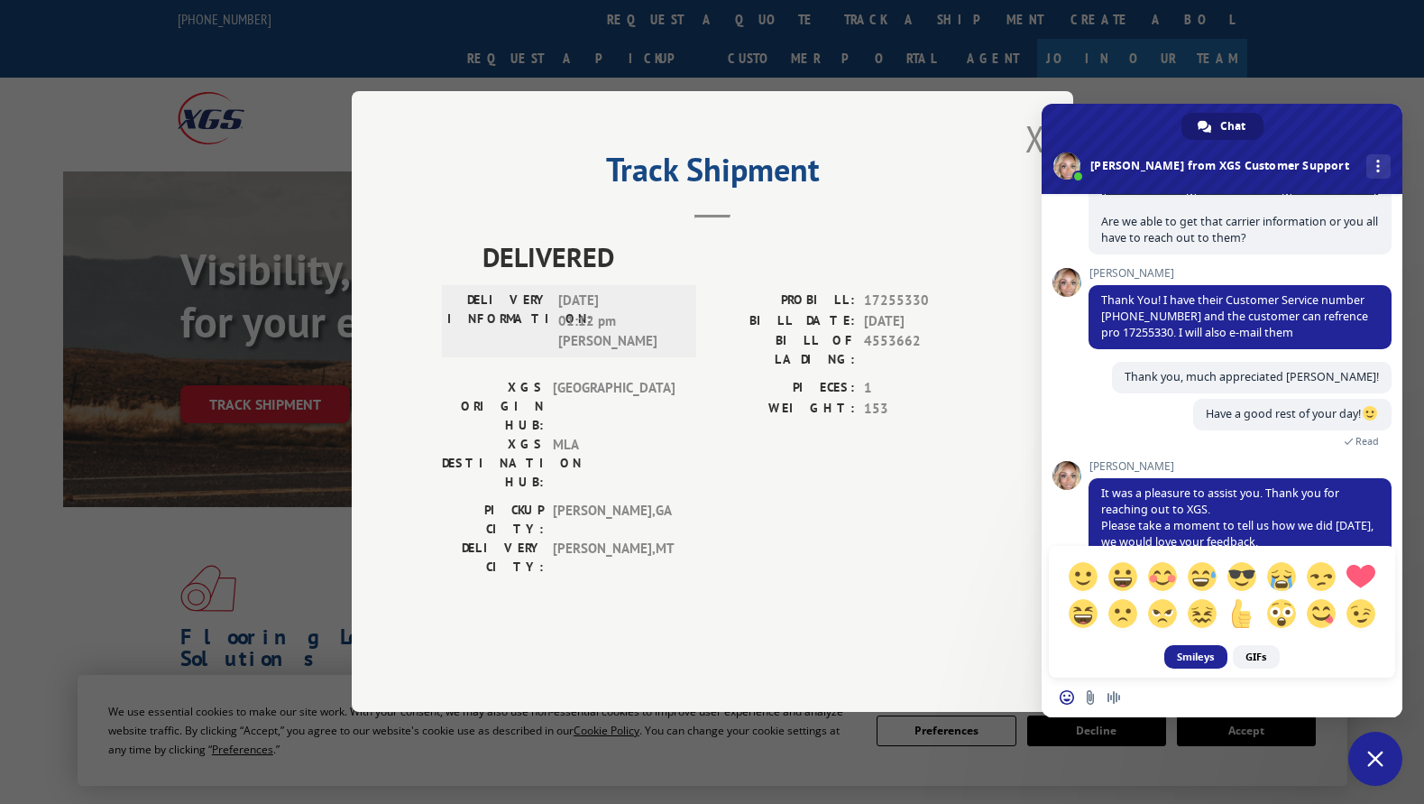
click at [1211, 697] on div "Insert an emoji Send a file Audio message" at bounding box center [1222, 697] width 361 height 40
click at [1086, 701] on input "Send a file" at bounding box center [1090, 697] width 14 height 14
